Goal: Transaction & Acquisition: Purchase product/service

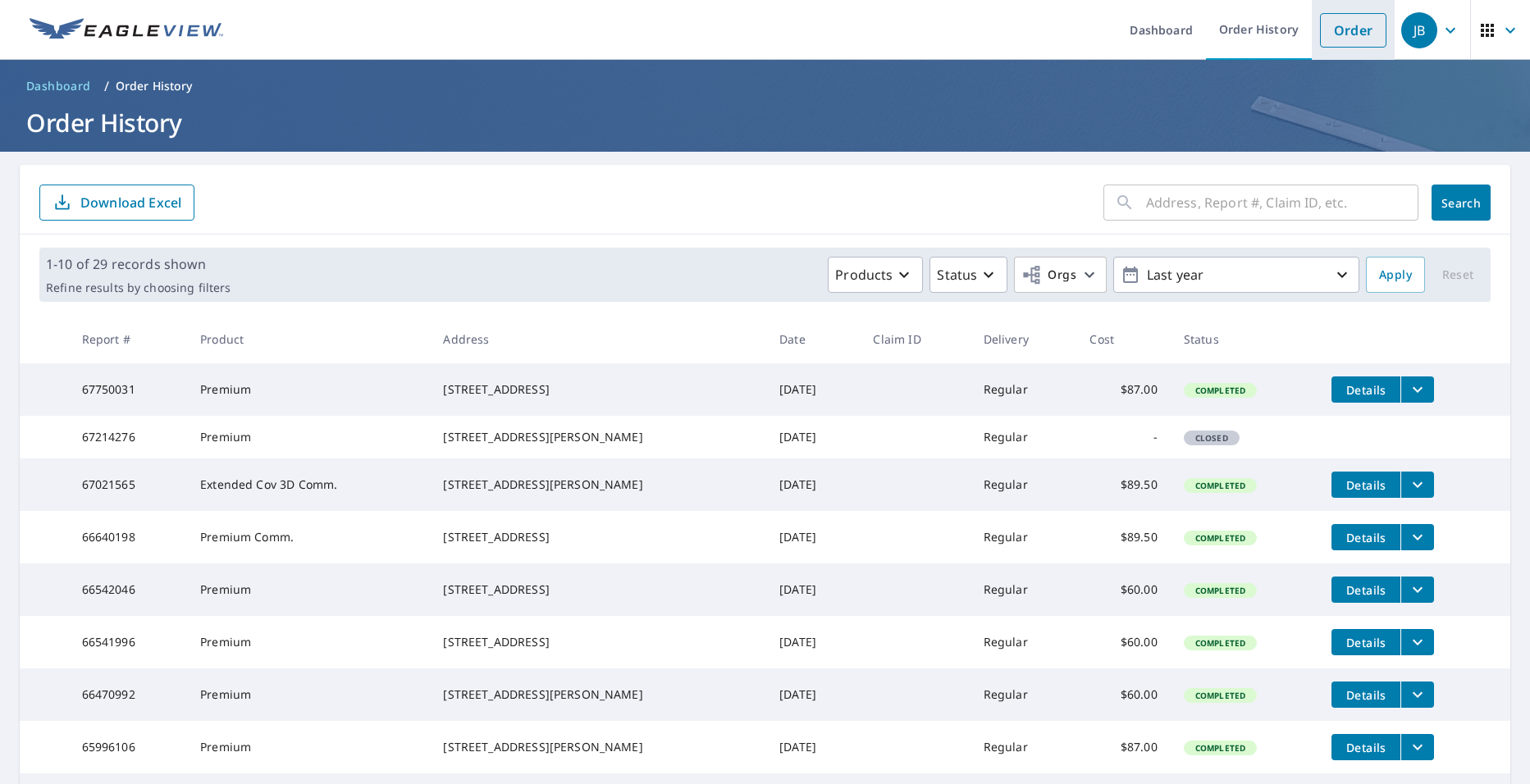
click at [1212, 25] on link "Order" at bounding box center [1353, 30] width 66 height 34
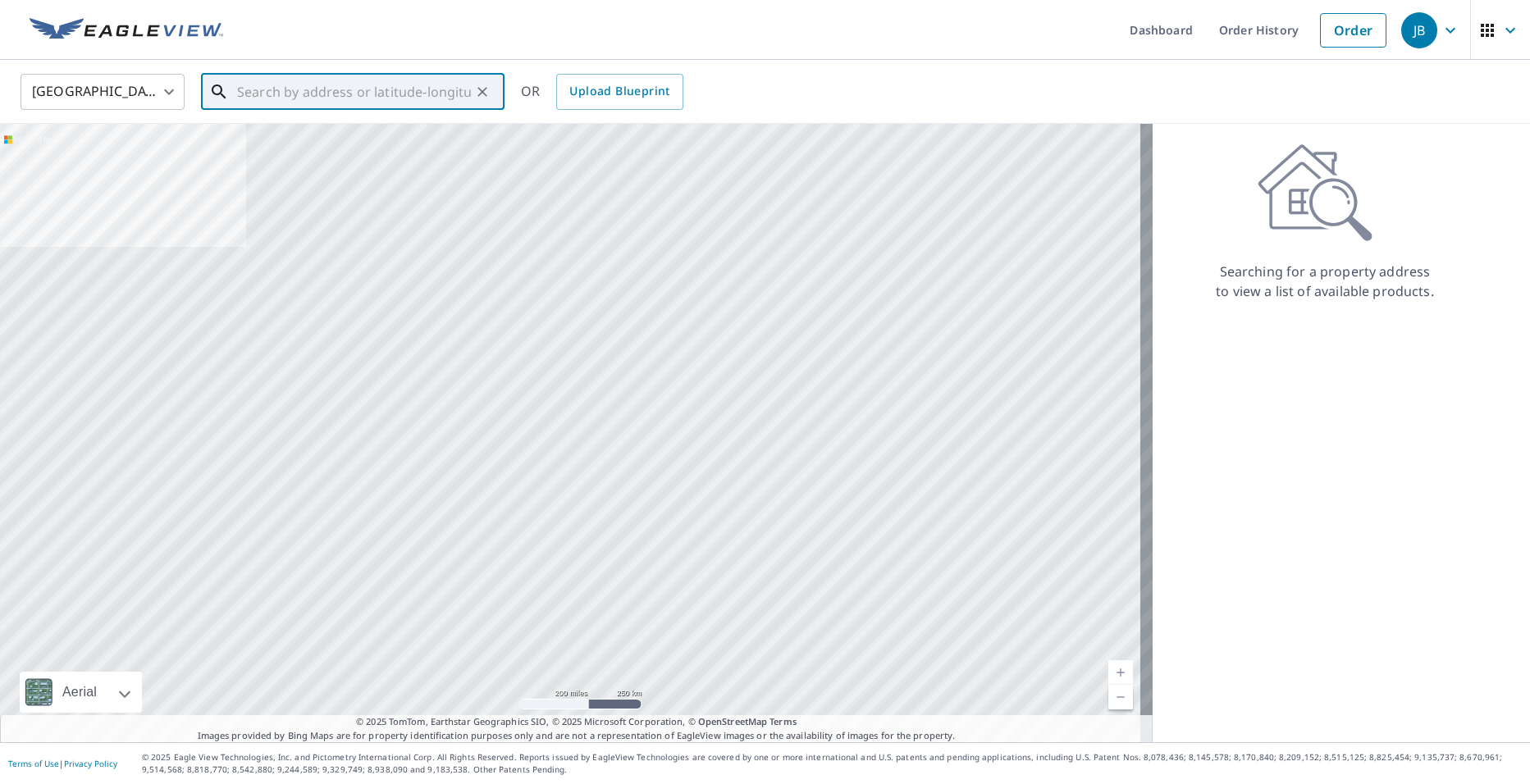
click at [333, 80] on input "text" at bounding box center [354, 91] width 234 height 46
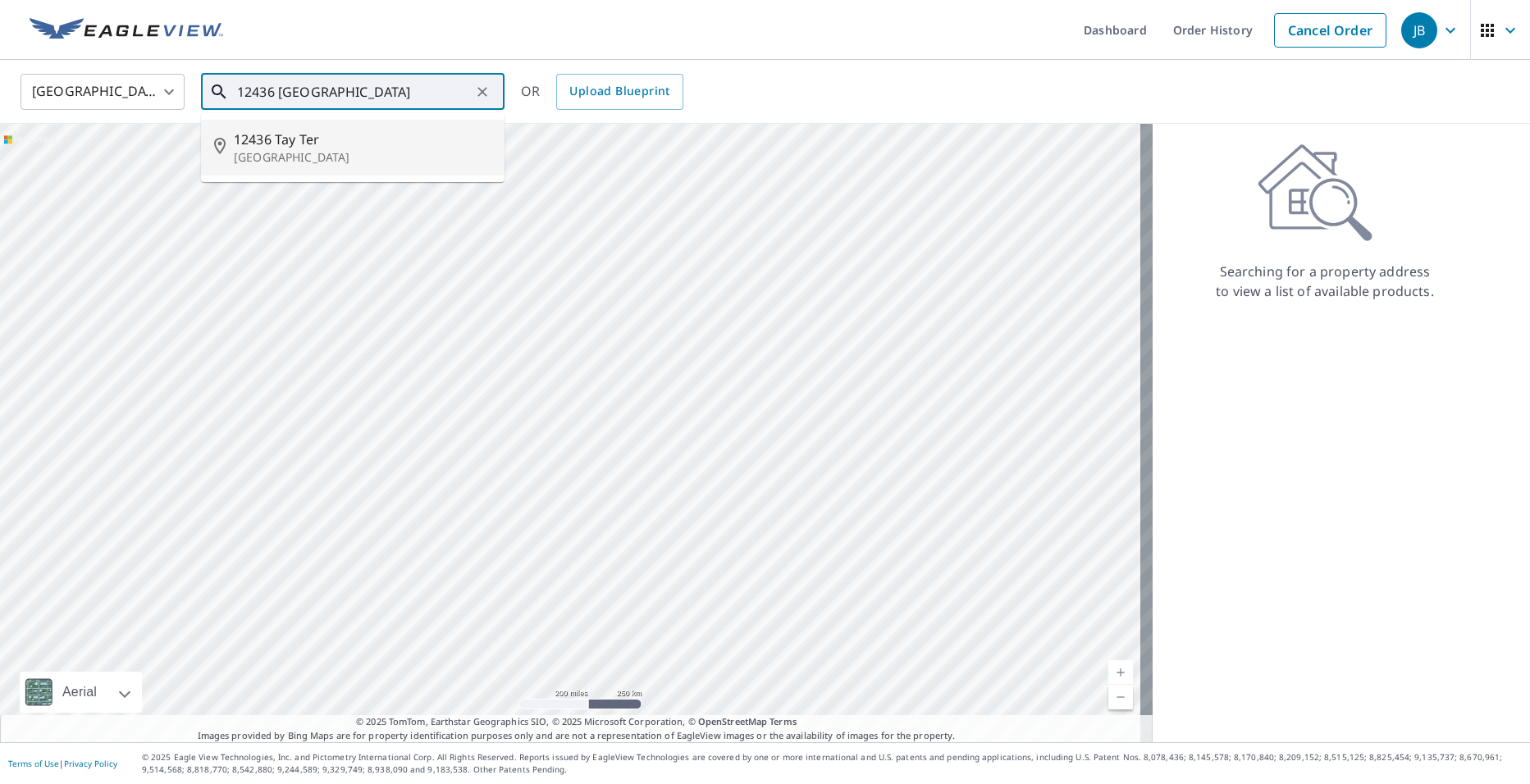
click at [345, 141] on span "12436 Tay Ter" at bounding box center [362, 139] width 258 height 20
type input "[STREET_ADDRESS]"
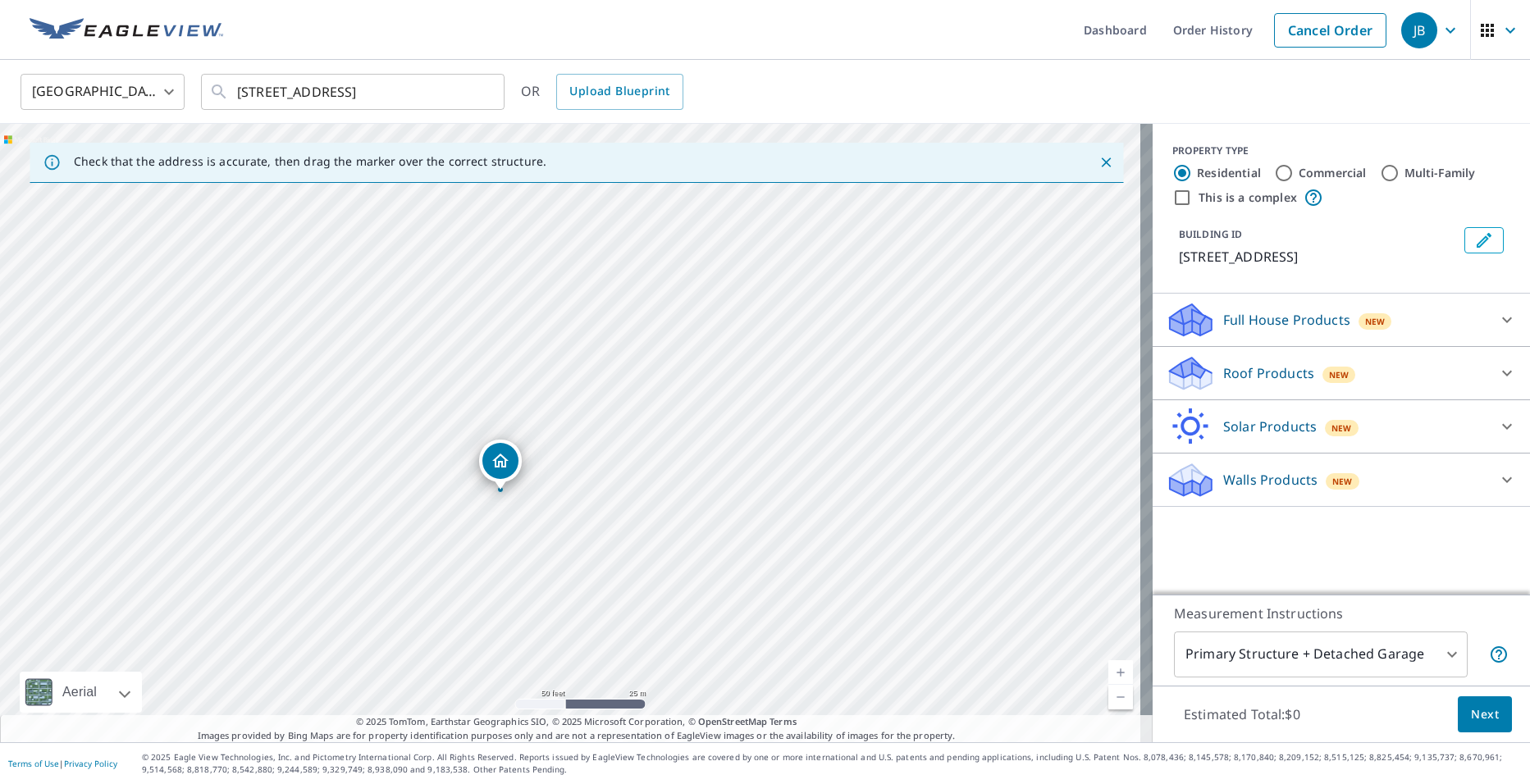
drag, startPoint x: 638, startPoint y: 274, endPoint x: 630, endPoint y: 458, distance: 184.2
click at [630, 458] on div "[STREET_ADDRESS]" at bounding box center [576, 433] width 1153 height 618
click at [1212, 373] on p "Roof Products" at bounding box center [1269, 373] width 91 height 20
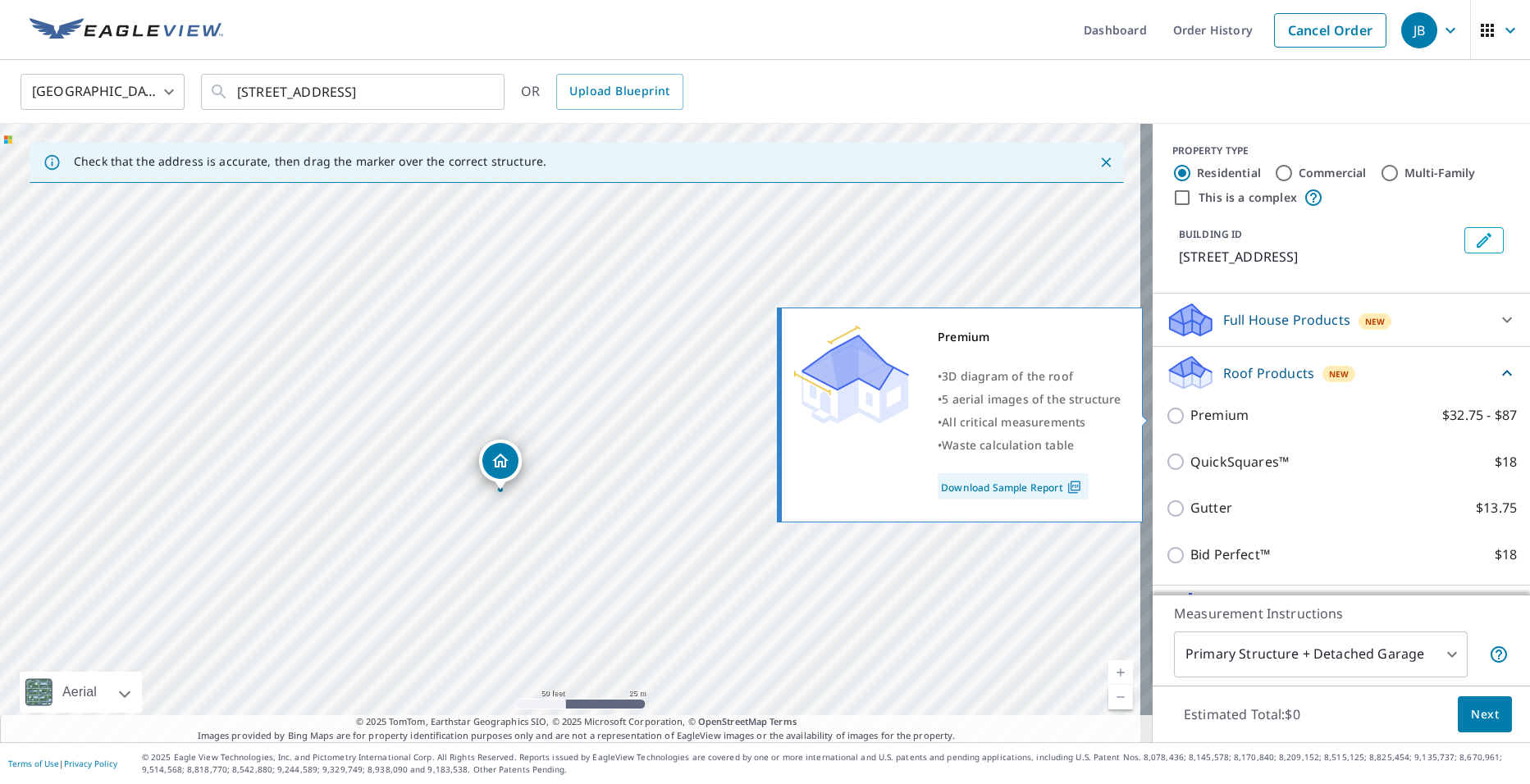
click at [1212, 418] on p "Premium" at bounding box center [1220, 416] width 59 height 21
click at [1191, 418] on input "Premium $32.75 - $87" at bounding box center [1178, 416] width 25 height 20
checkbox input "true"
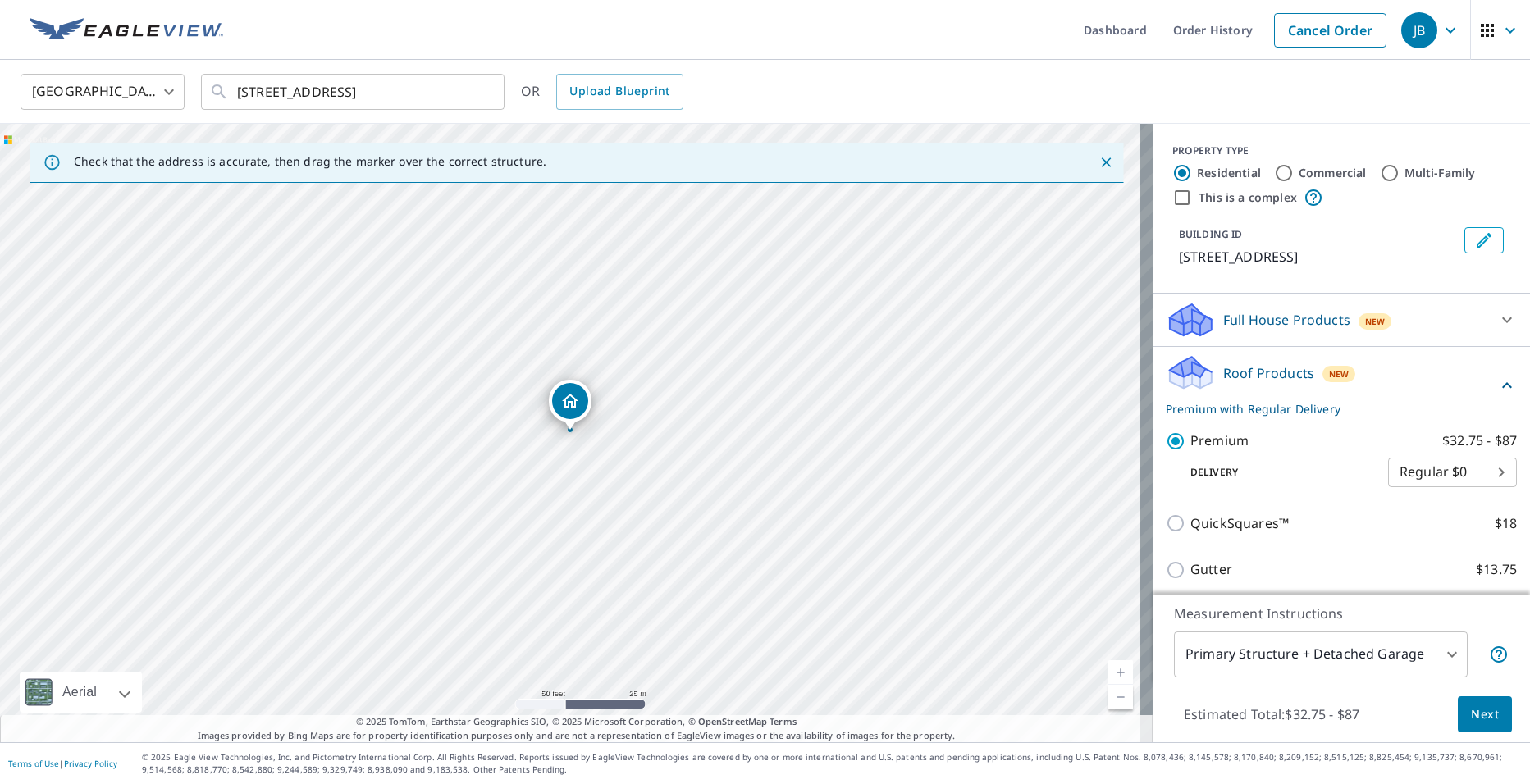
click at [1212, 733] on div "Estimated Total: $32.75 - $87 Next" at bounding box center [1341, 714] width 377 height 58
click at [1212, 720] on span "Next" at bounding box center [1485, 715] width 28 height 21
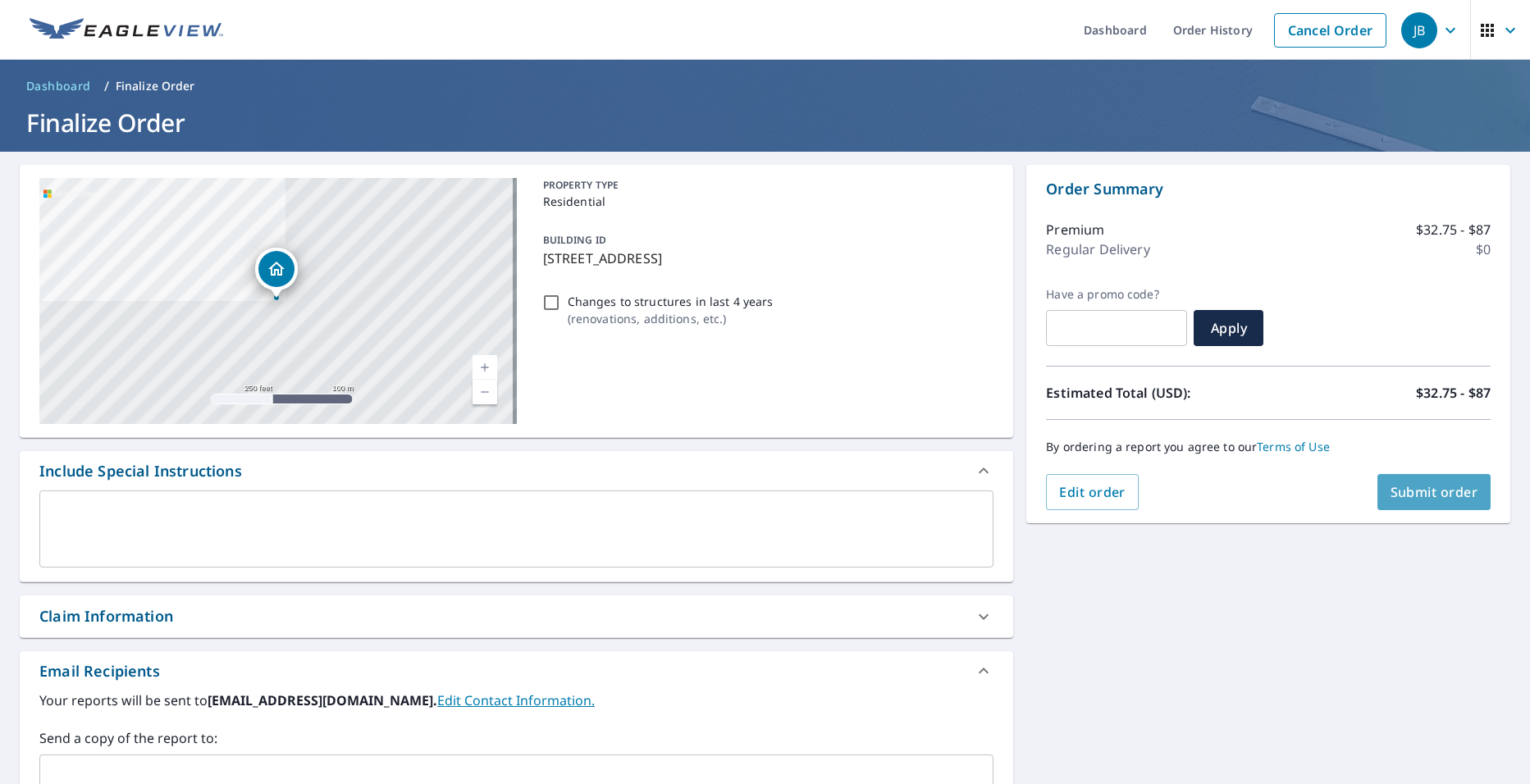
click at [1212, 493] on span "Submit order" at bounding box center [1435, 492] width 88 height 18
